Goal: Find specific page/section: Find specific page/section

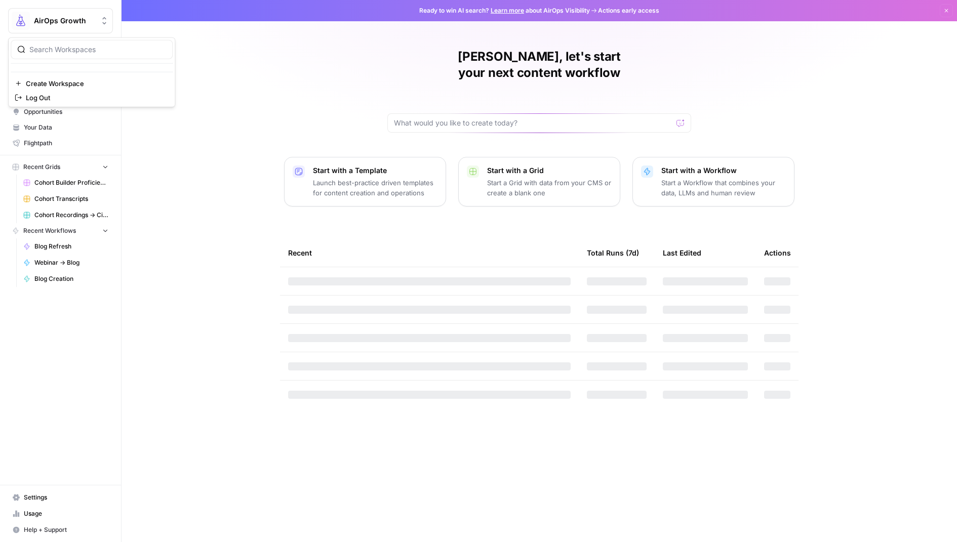
click at [50, 29] on button "AirOps Growth" at bounding box center [60, 20] width 105 height 25
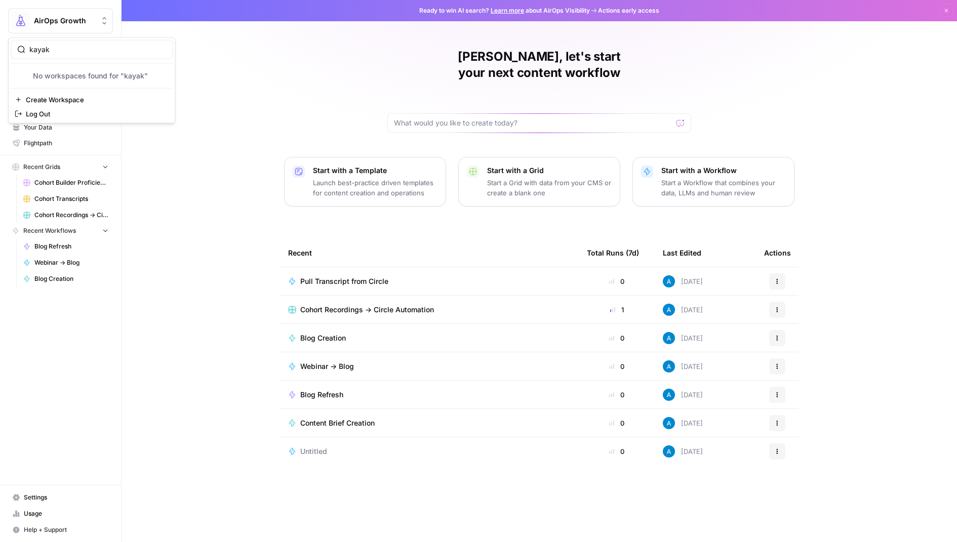
type input "kayak"
click at [271, 76] on div "Andrea, let's start your next content workflow Start with a Template Launch bes…" at bounding box center [540, 271] width 836 height 542
click at [70, 23] on span "AirOps Growth" at bounding box center [64, 21] width 61 height 10
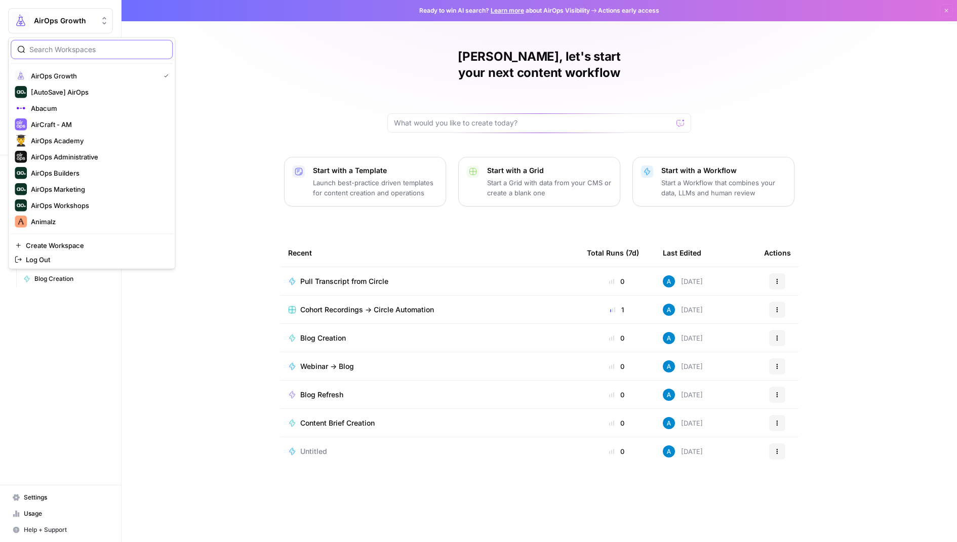
click at [56, 46] on input "search" at bounding box center [97, 50] width 137 height 10
type input "sep"
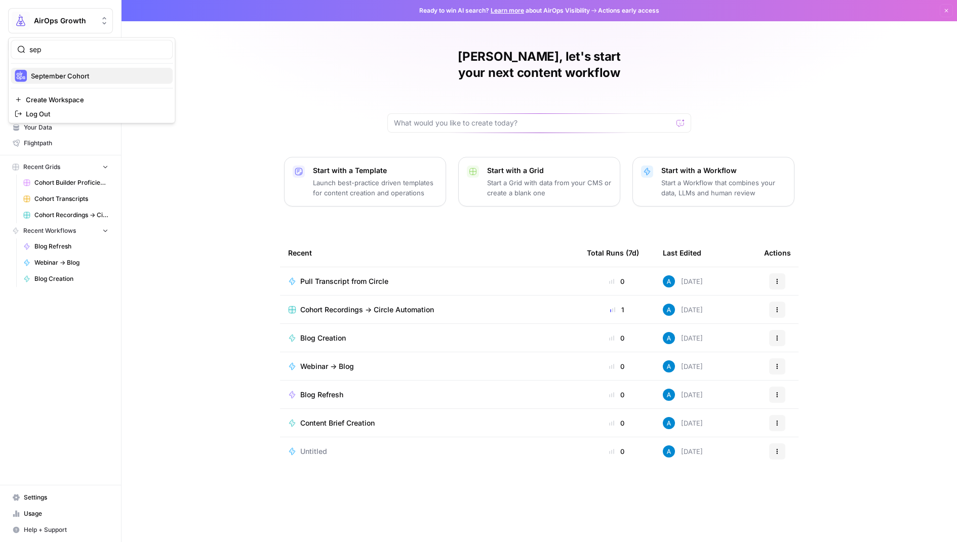
click at [66, 77] on span "September Cohort" at bounding box center [98, 76] width 134 height 10
